Goal: Transaction & Acquisition: Purchase product/service

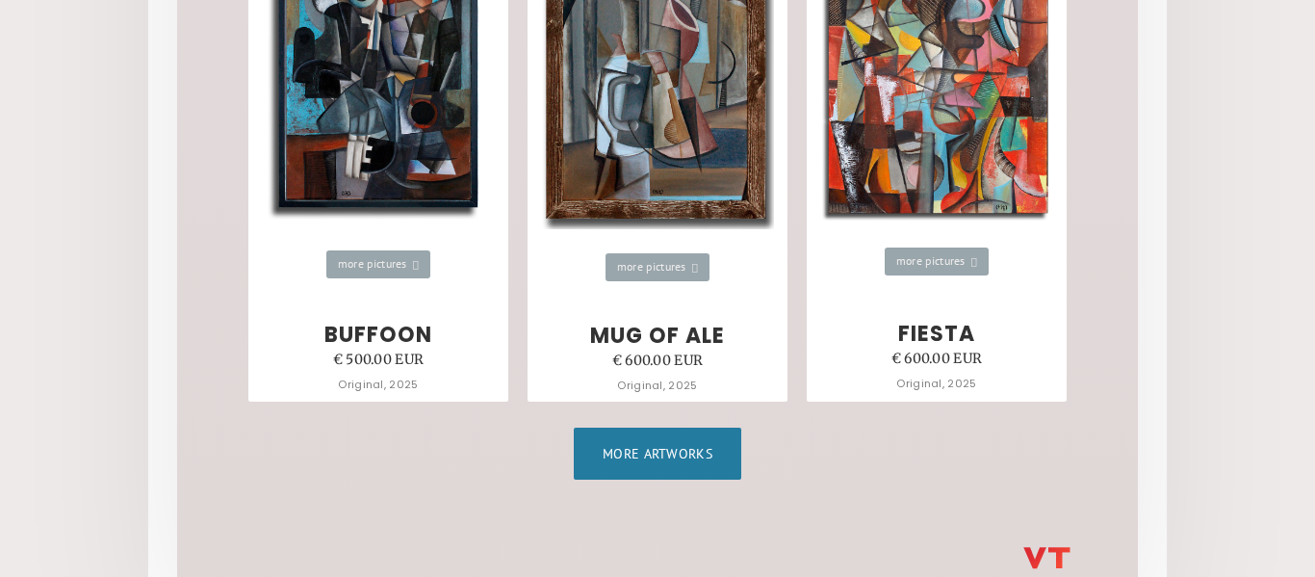
scroll to position [2900, 0]
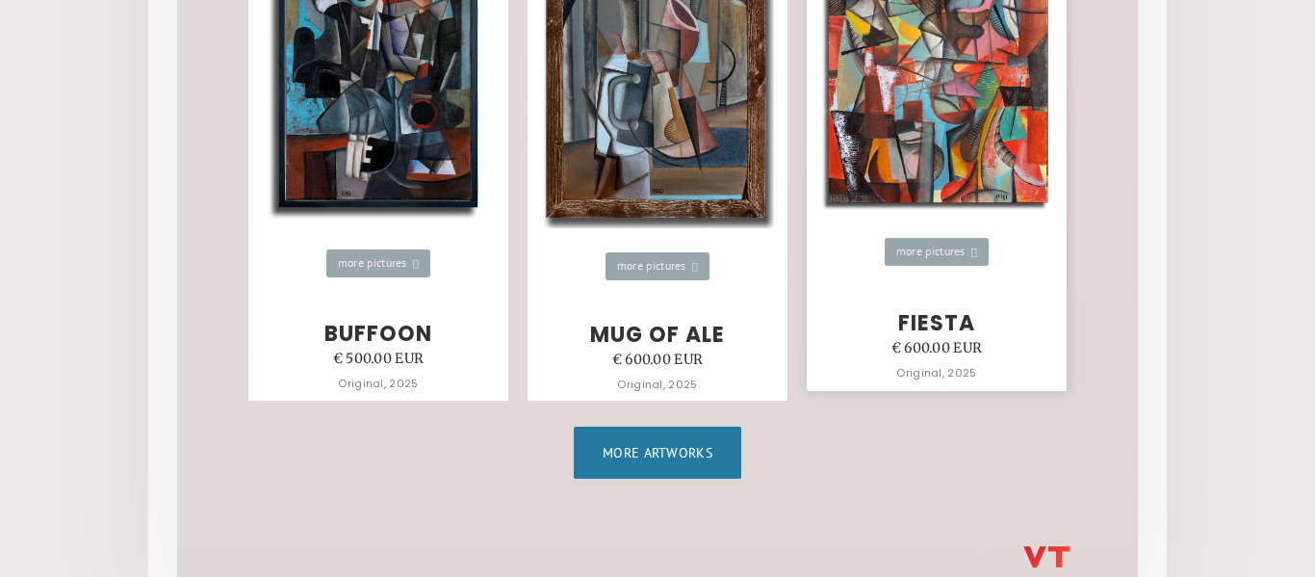
click at [923, 194] on img at bounding box center [936, 59] width 234 height 304
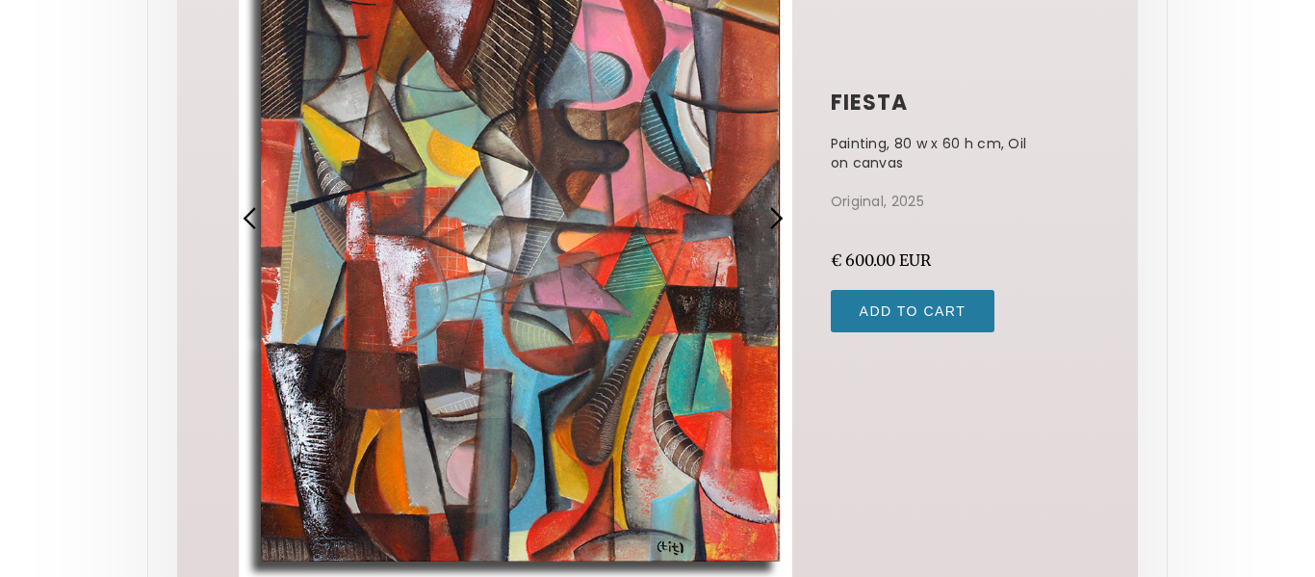
scroll to position [540, 0]
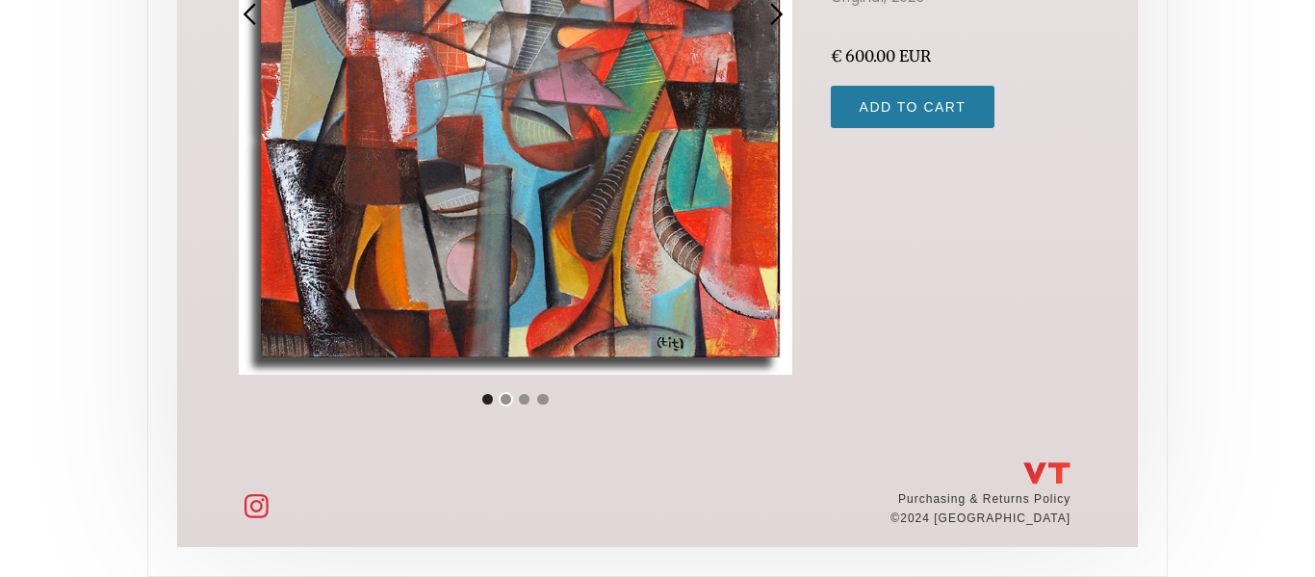
click at [501, 400] on div "Show slide 2 of 4" at bounding box center [506, 399] width 11 height 11
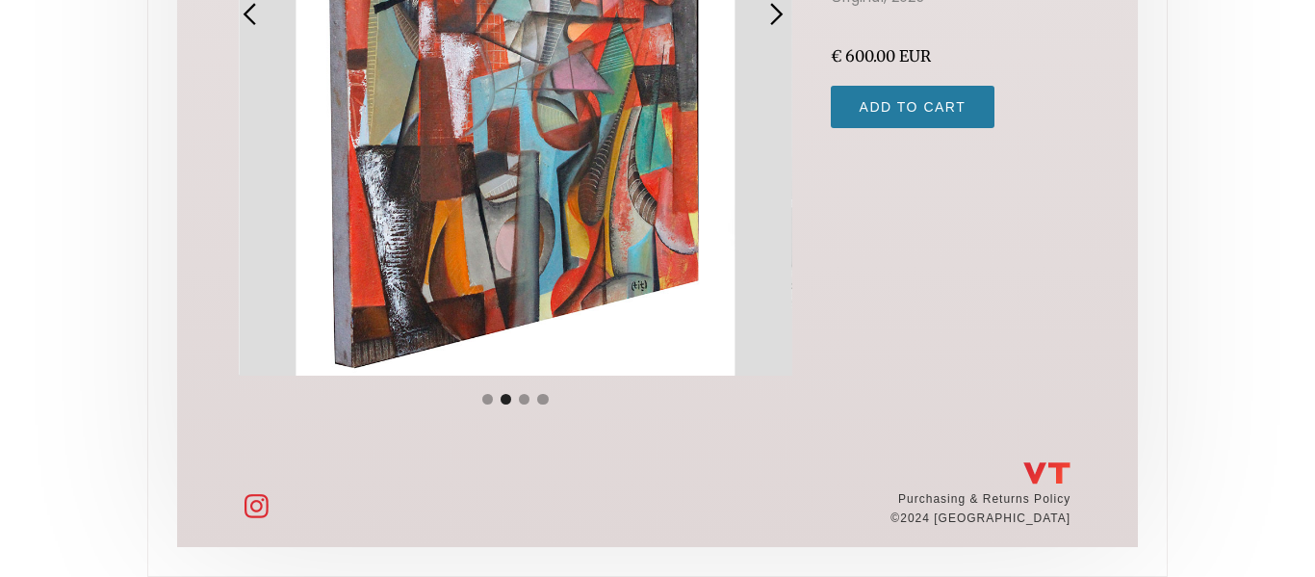
click at [514, 401] on div "carousel" at bounding box center [515, 392] width 553 height 39
click at [526, 403] on div "carousel" at bounding box center [515, 392] width 553 height 39
click at [537, 400] on div "Show slide 4 of 4" at bounding box center [542, 399] width 11 height 11
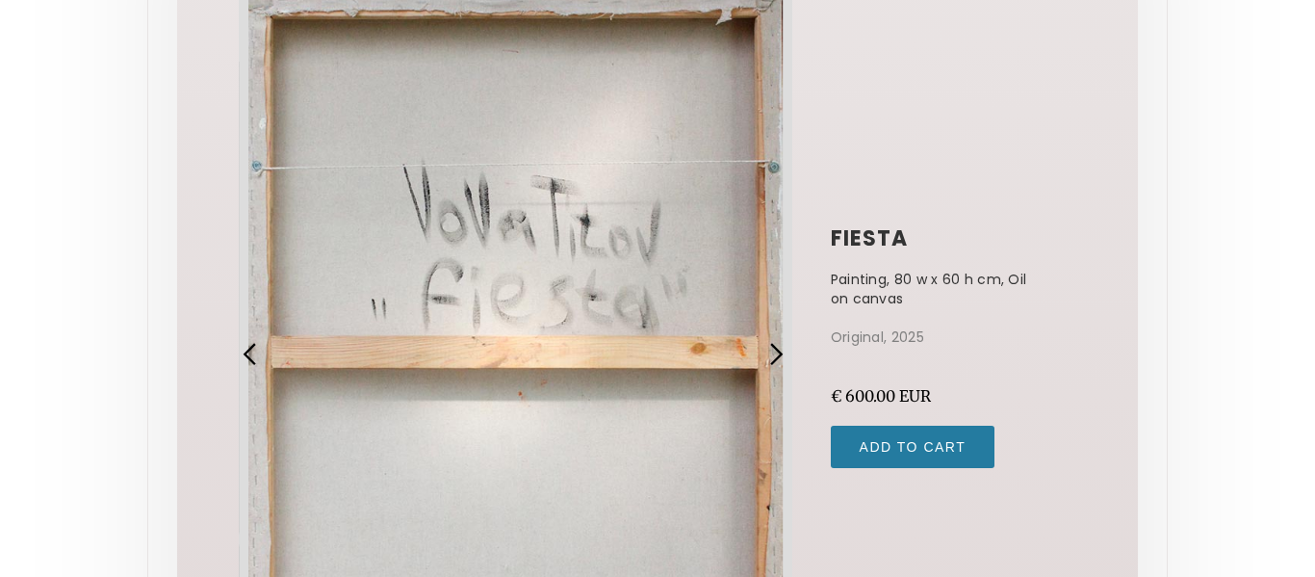
scroll to position [193, 0]
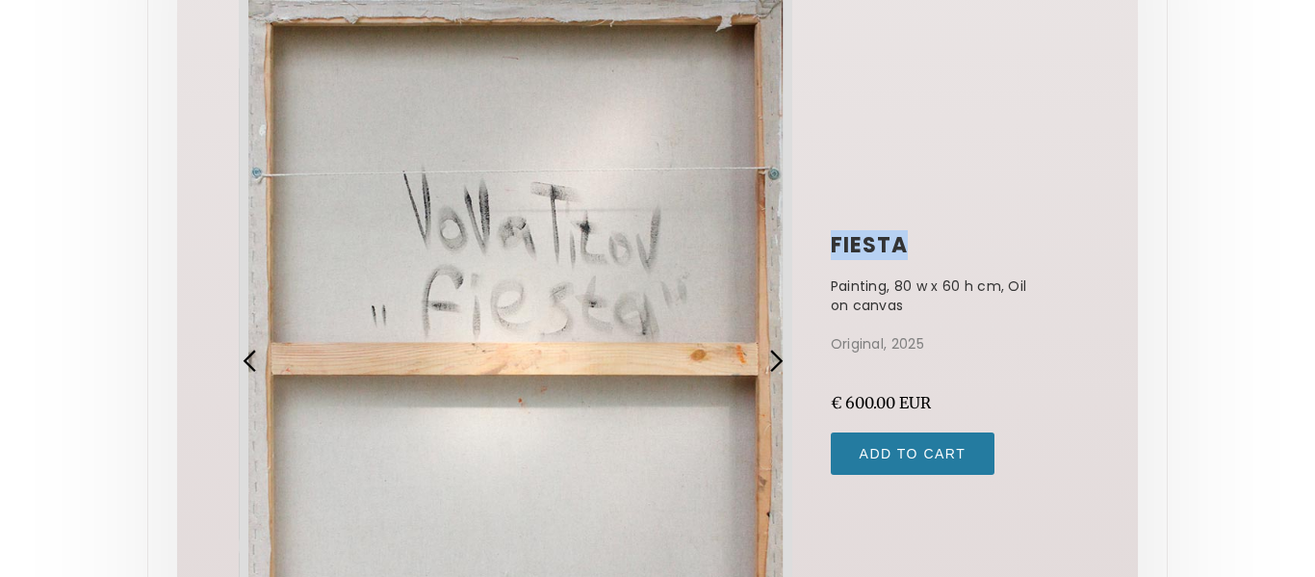
drag, startPoint x: 830, startPoint y: 245, endPoint x: 910, endPoint y: 251, distance: 80.1
click at [910, 251] on h1 "fiesta" at bounding box center [953, 245] width 245 height 23
copy h1 "fiesta"
